Goal: Check status: Check status

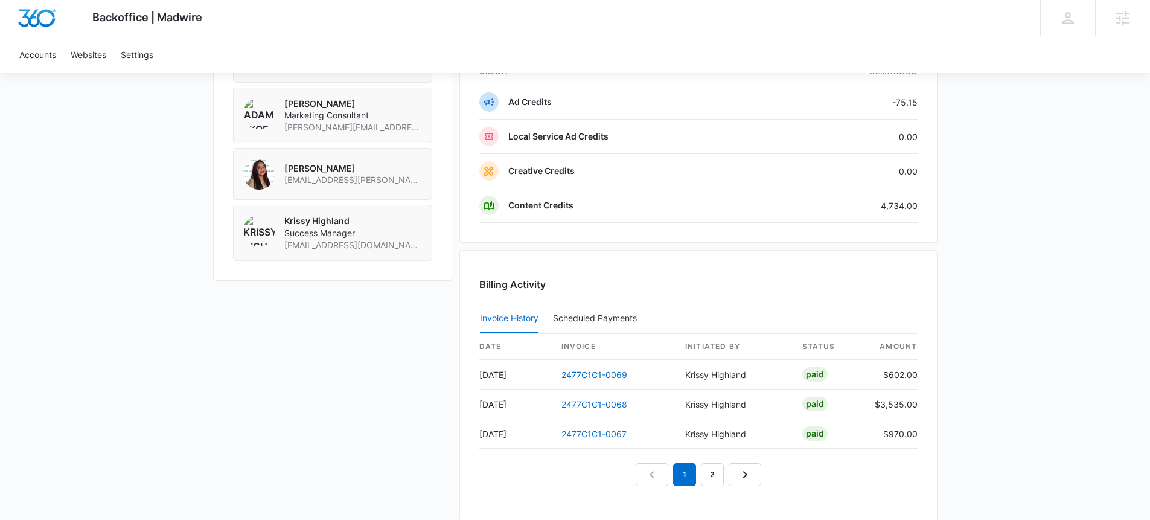
scroll to position [1006, 0]
click at [599, 374] on link "2477C1C1-0069" at bounding box center [594, 373] width 66 height 10
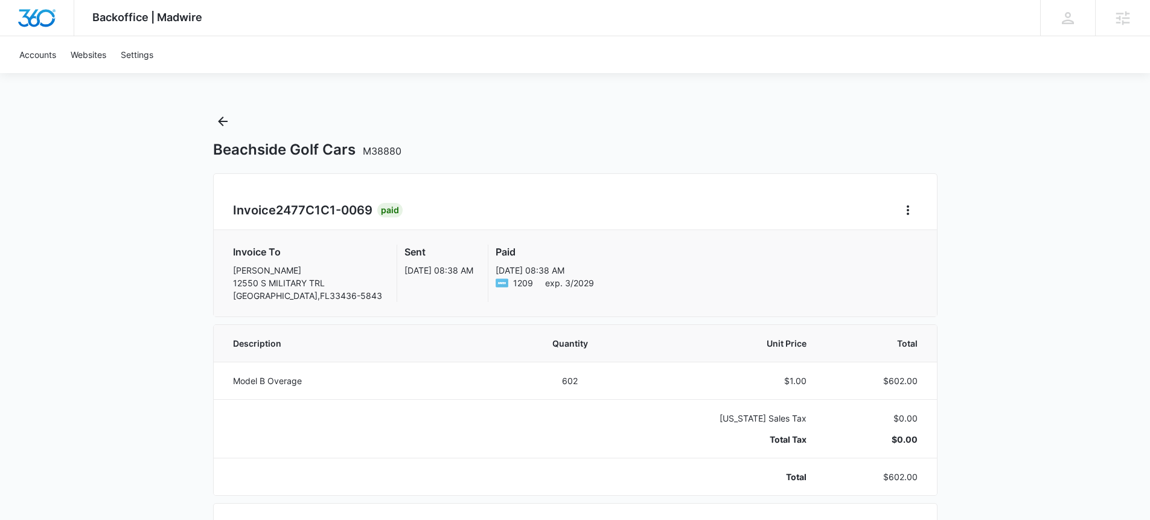
click at [315, 215] on span "2477C1C1-0069" at bounding box center [324, 210] width 97 height 14
drag, startPoint x: 279, startPoint y: 208, endPoint x: 374, endPoint y: 204, distance: 94.9
click at [372, 204] on span "2477C1C1-0069" at bounding box center [324, 210] width 97 height 14
copy span "2477C1C1-0069"
click at [226, 118] on icon "Back" at bounding box center [223, 121] width 14 height 14
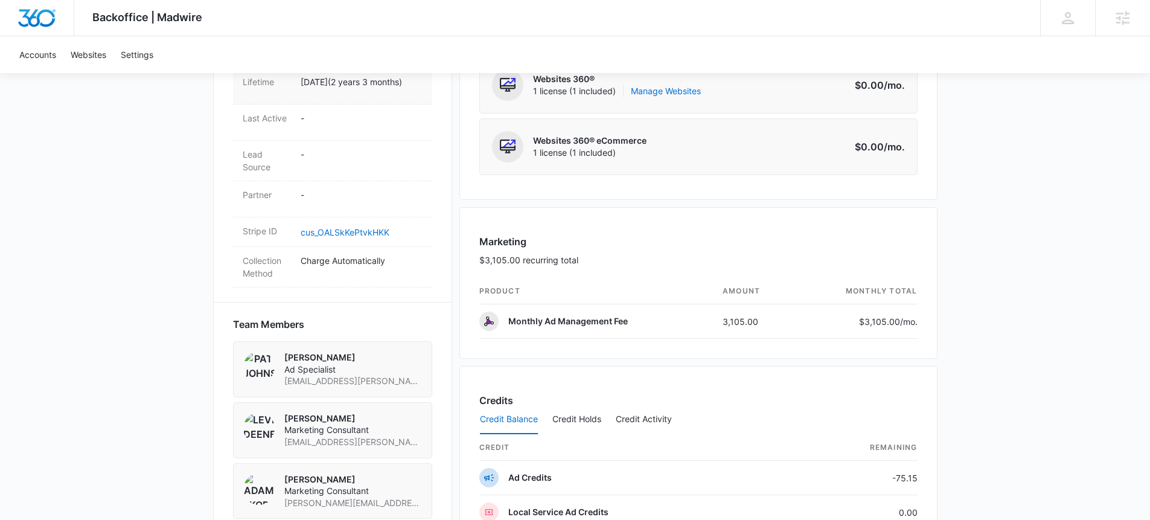
scroll to position [702, 0]
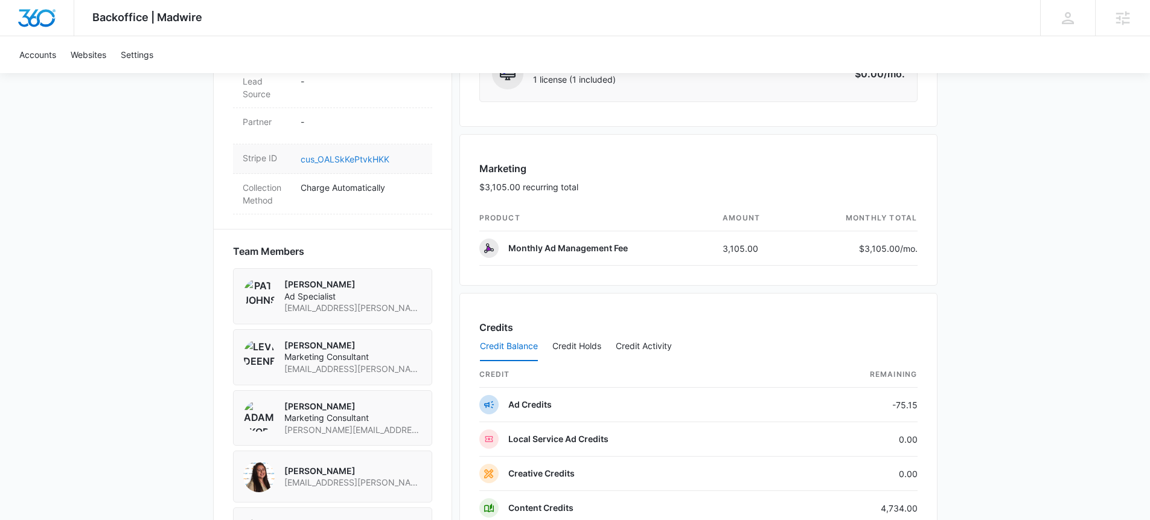
click at [347, 164] on link "cus_OALSkKePtvkHKK" at bounding box center [345, 159] width 89 height 10
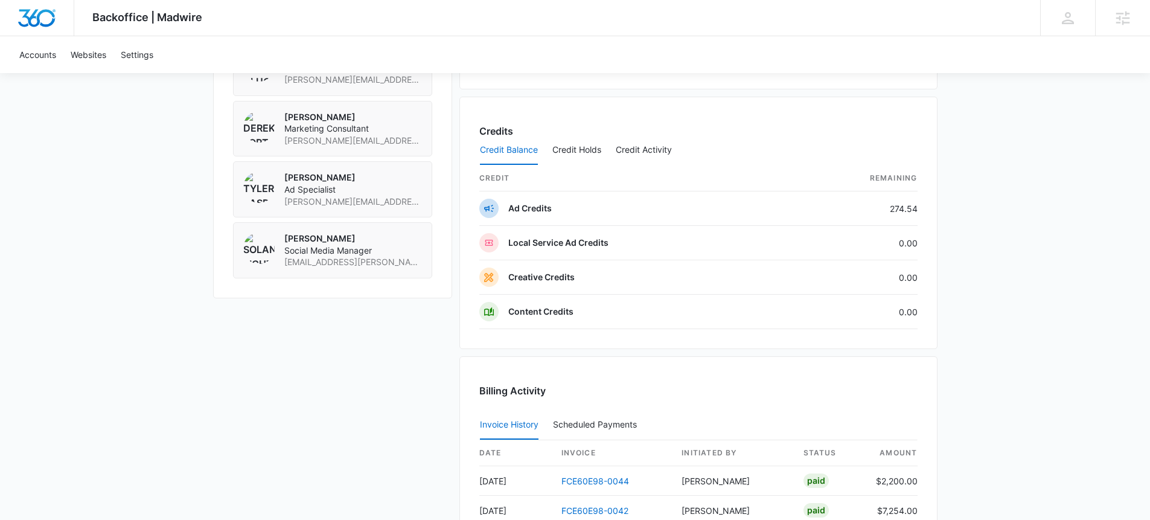
scroll to position [1094, 0]
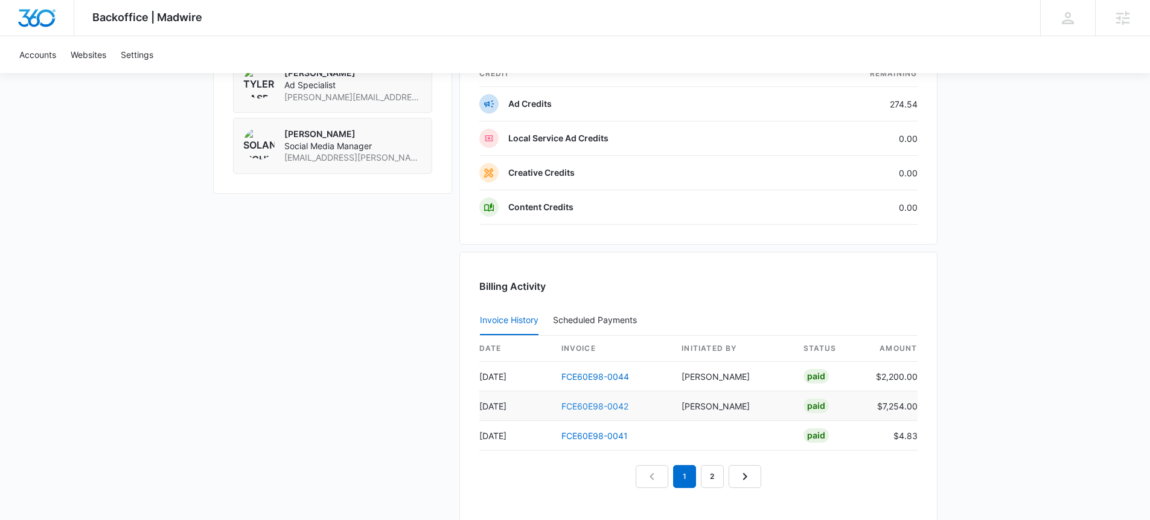
click at [607, 408] on link "FCE60E98-0042" at bounding box center [594, 406] width 67 height 10
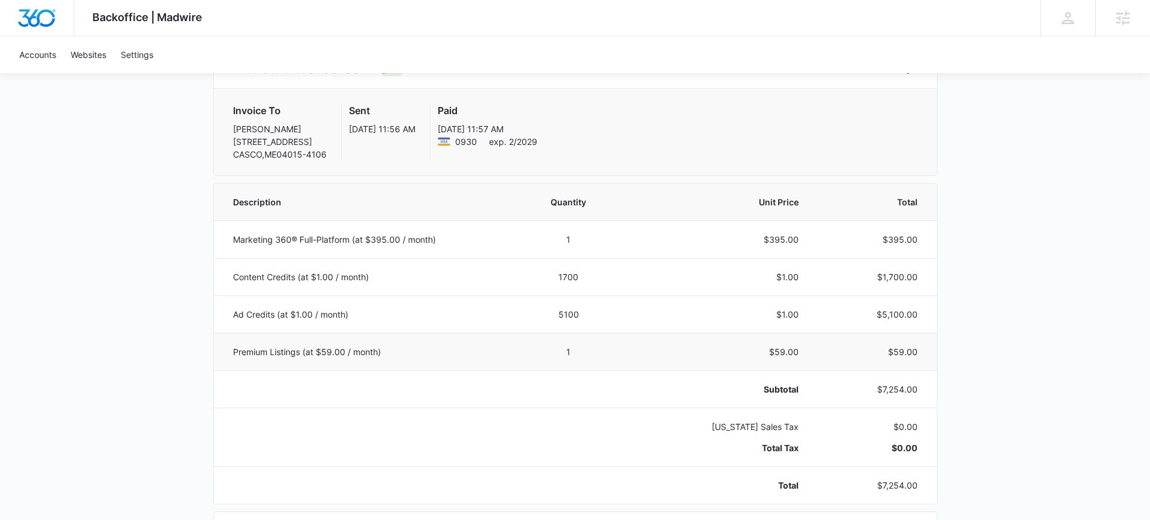
scroll to position [57, 0]
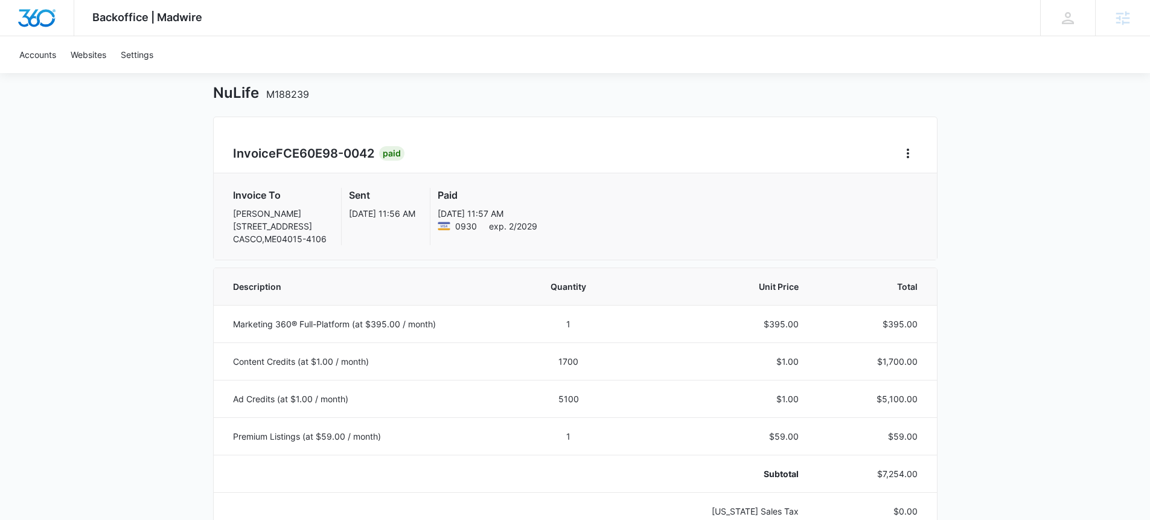
scroll to position [718, 0]
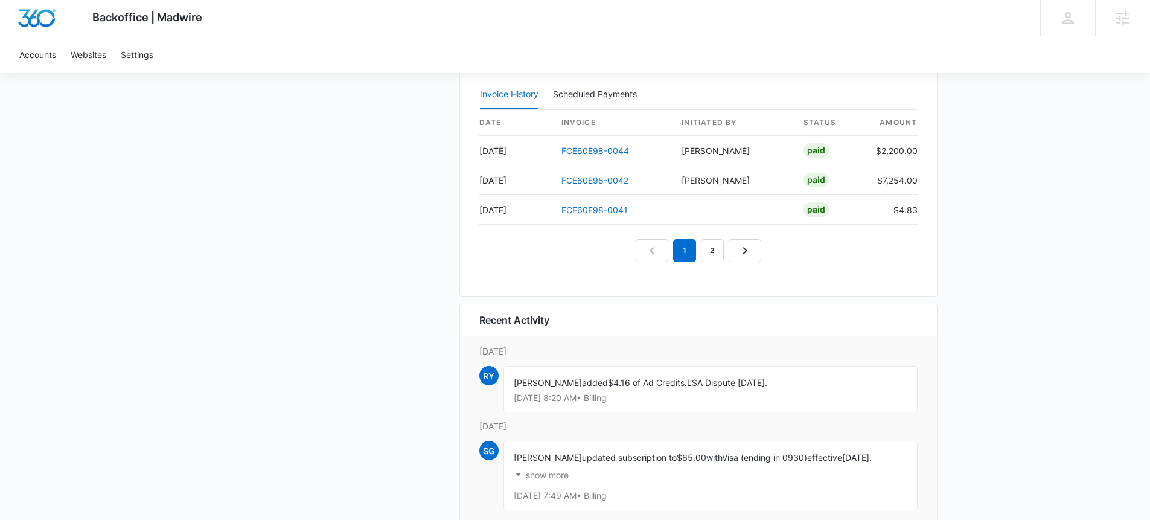
scroll to position [1319, 0]
click at [598, 149] on link "FCE60E98-0044" at bounding box center [595, 151] width 68 height 10
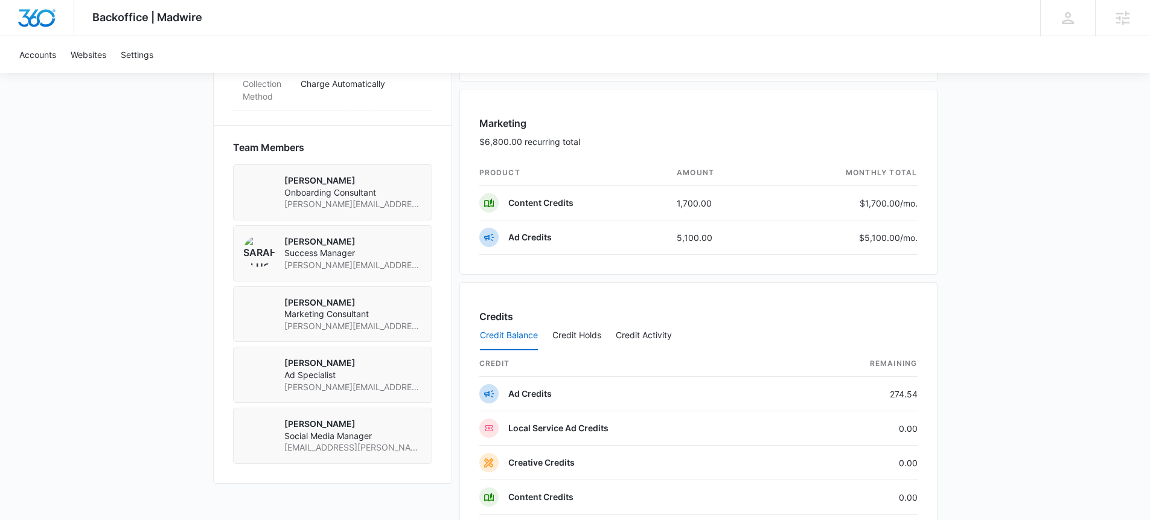
scroll to position [609, 0]
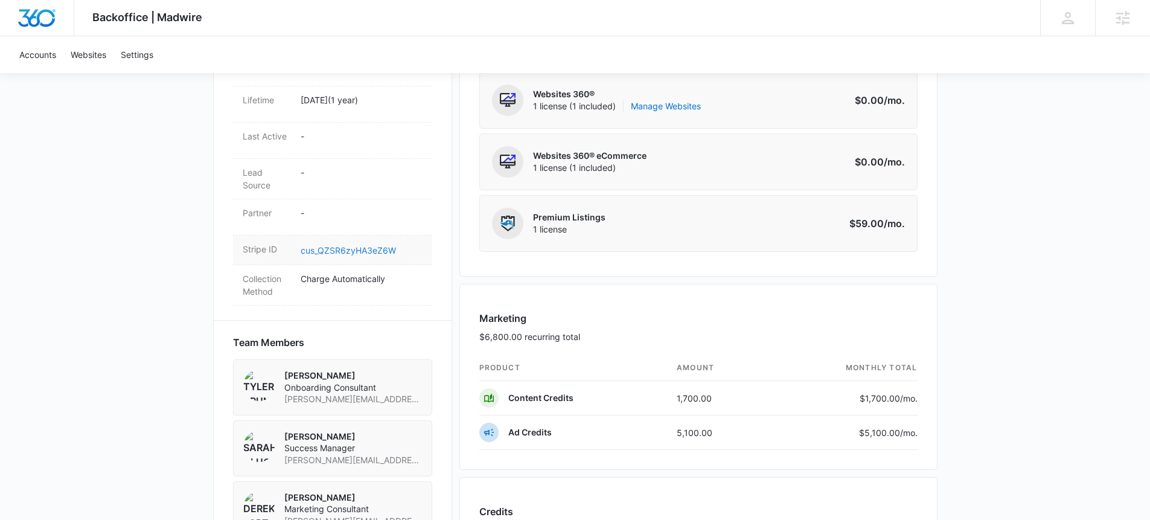
click at [331, 245] on link "cus_QZSR6zyHA3eZ6W" at bounding box center [348, 250] width 95 height 10
